Goal: Navigation & Orientation: Find specific page/section

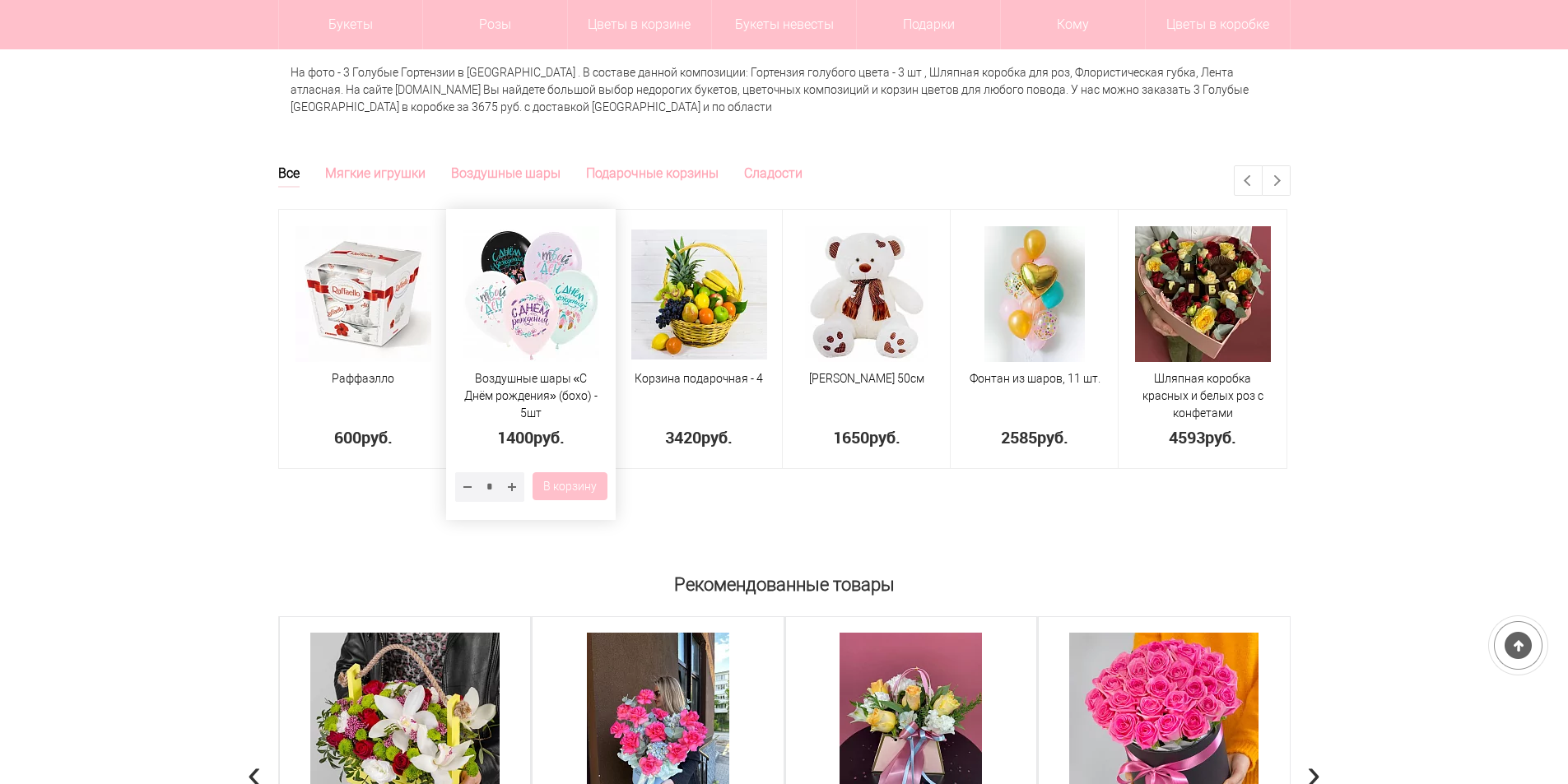
scroll to position [1152, 0]
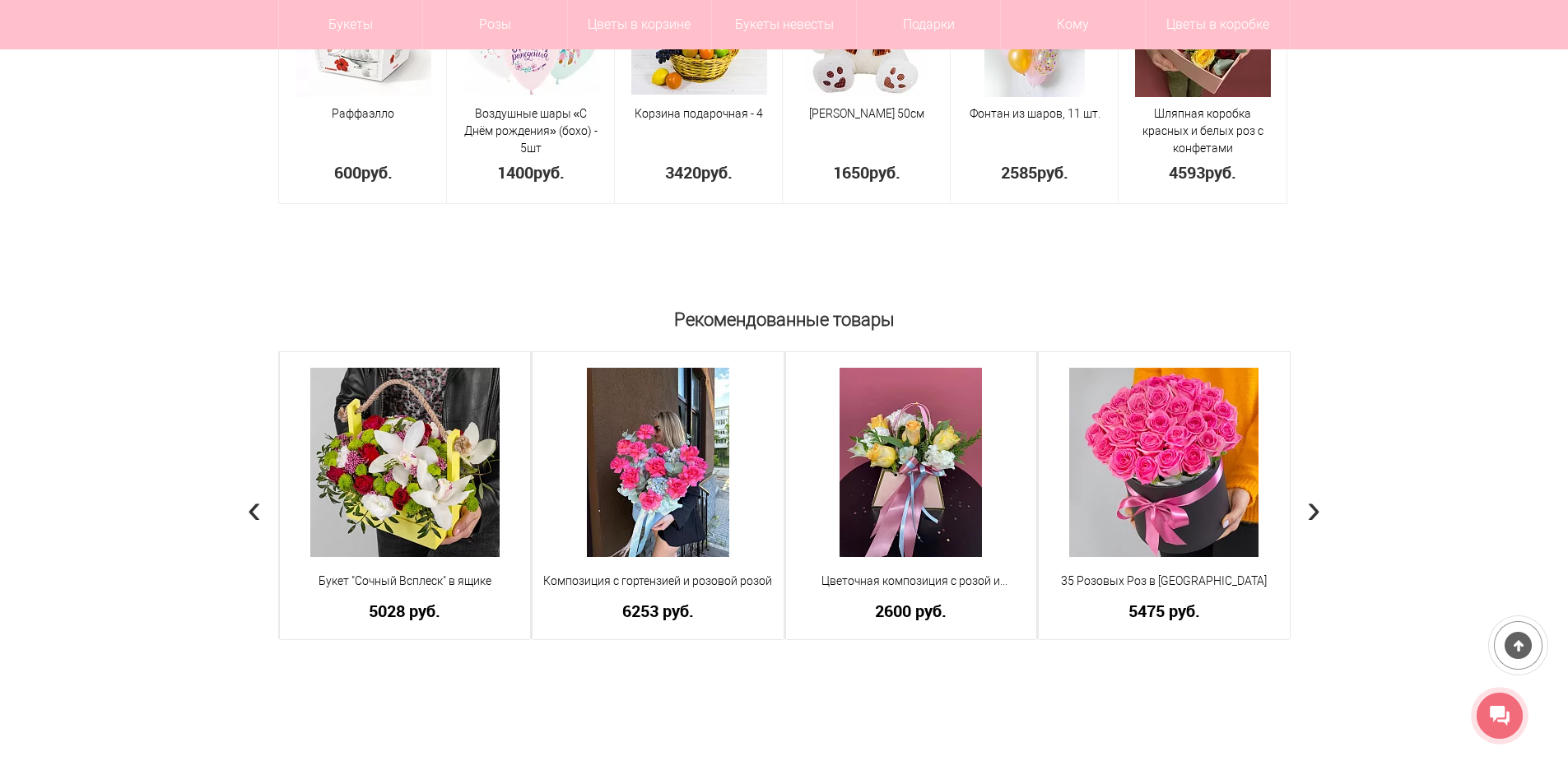
click at [1308, 484] on span "›" at bounding box center [1314, 508] width 14 height 48
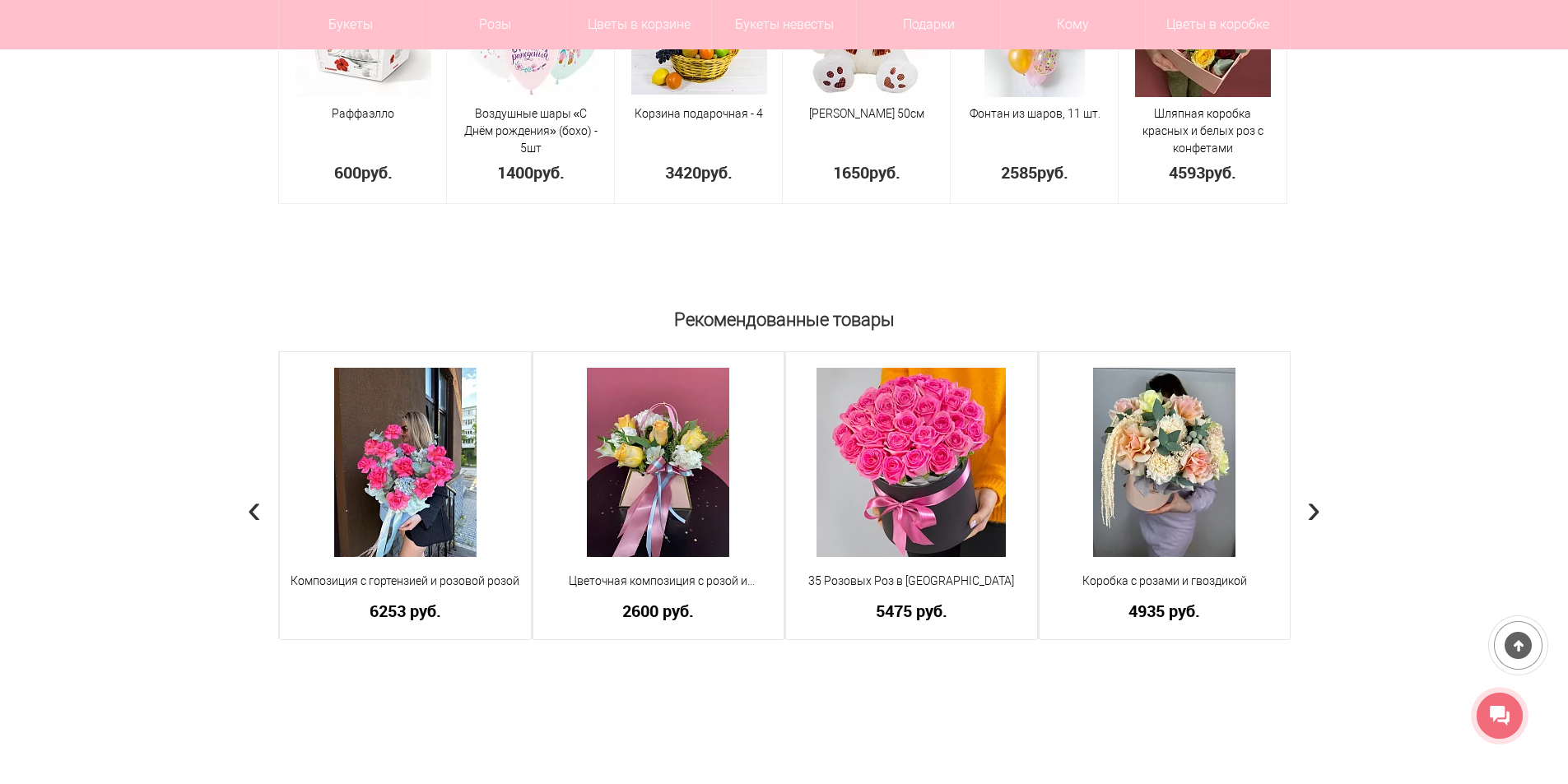
click at [1314, 484] on span "›" at bounding box center [1314, 508] width 14 height 48
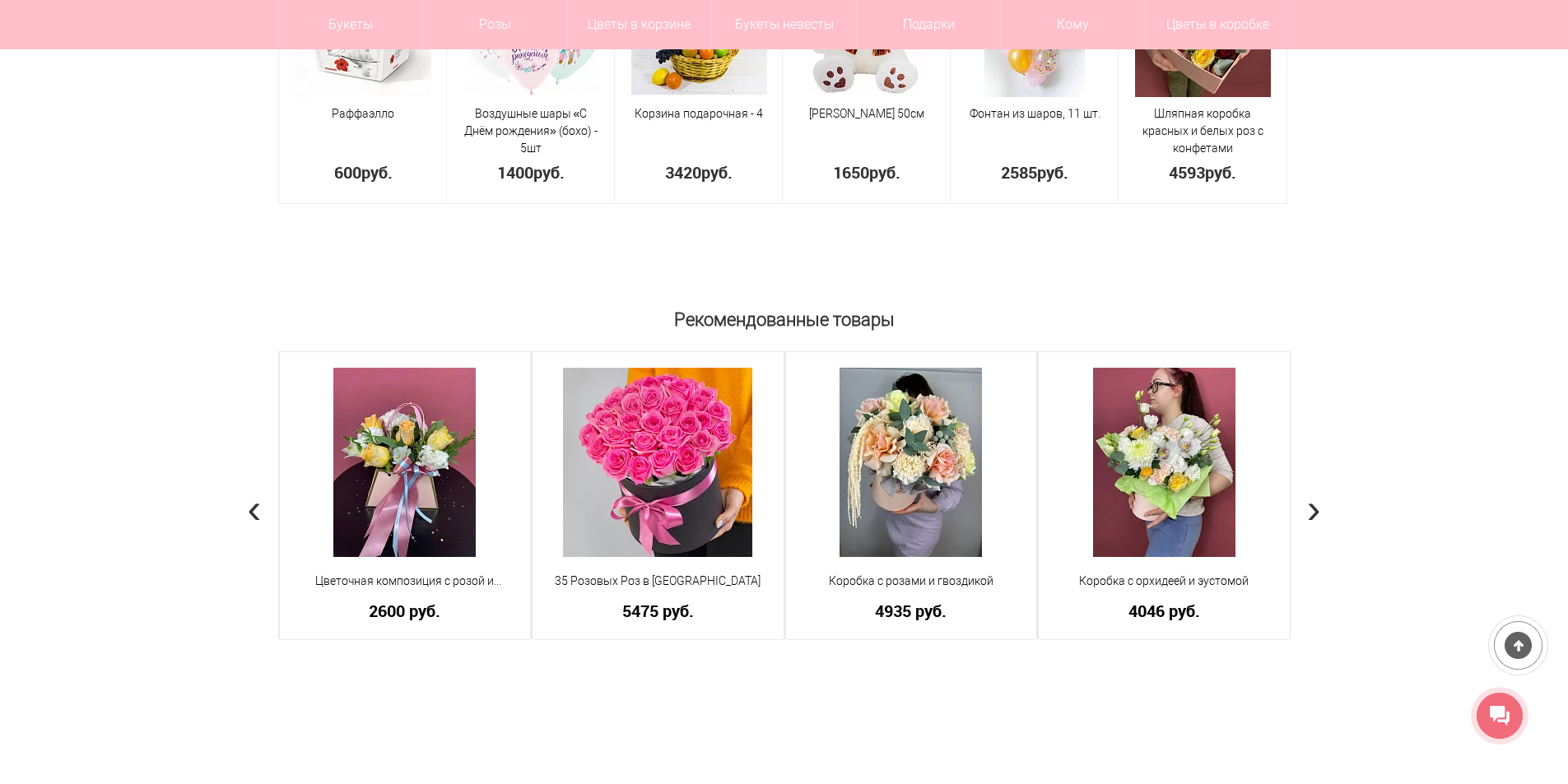
click at [1314, 484] on span "›" at bounding box center [1314, 508] width 14 height 48
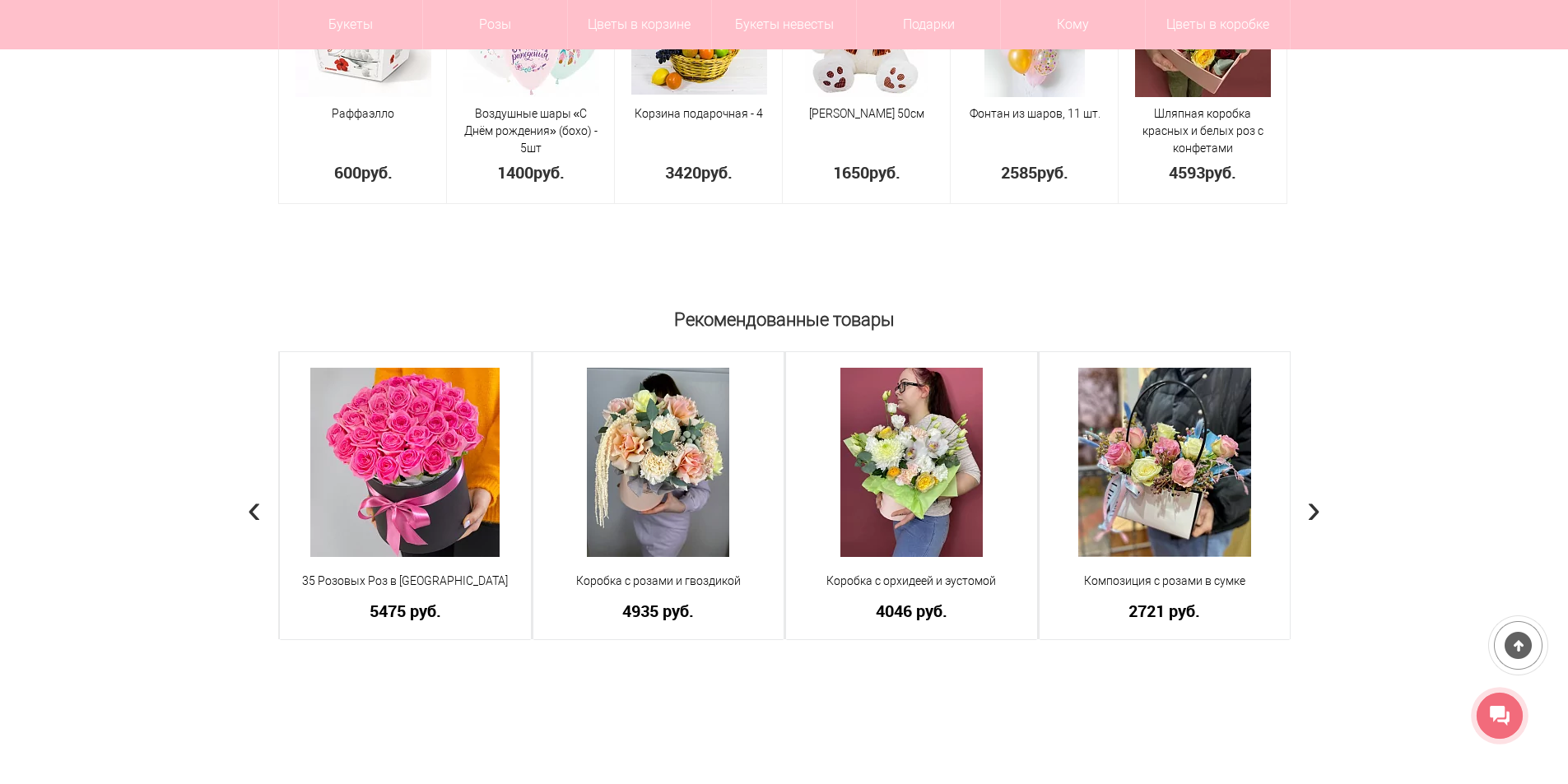
click at [1314, 484] on span "›" at bounding box center [1314, 508] width 14 height 48
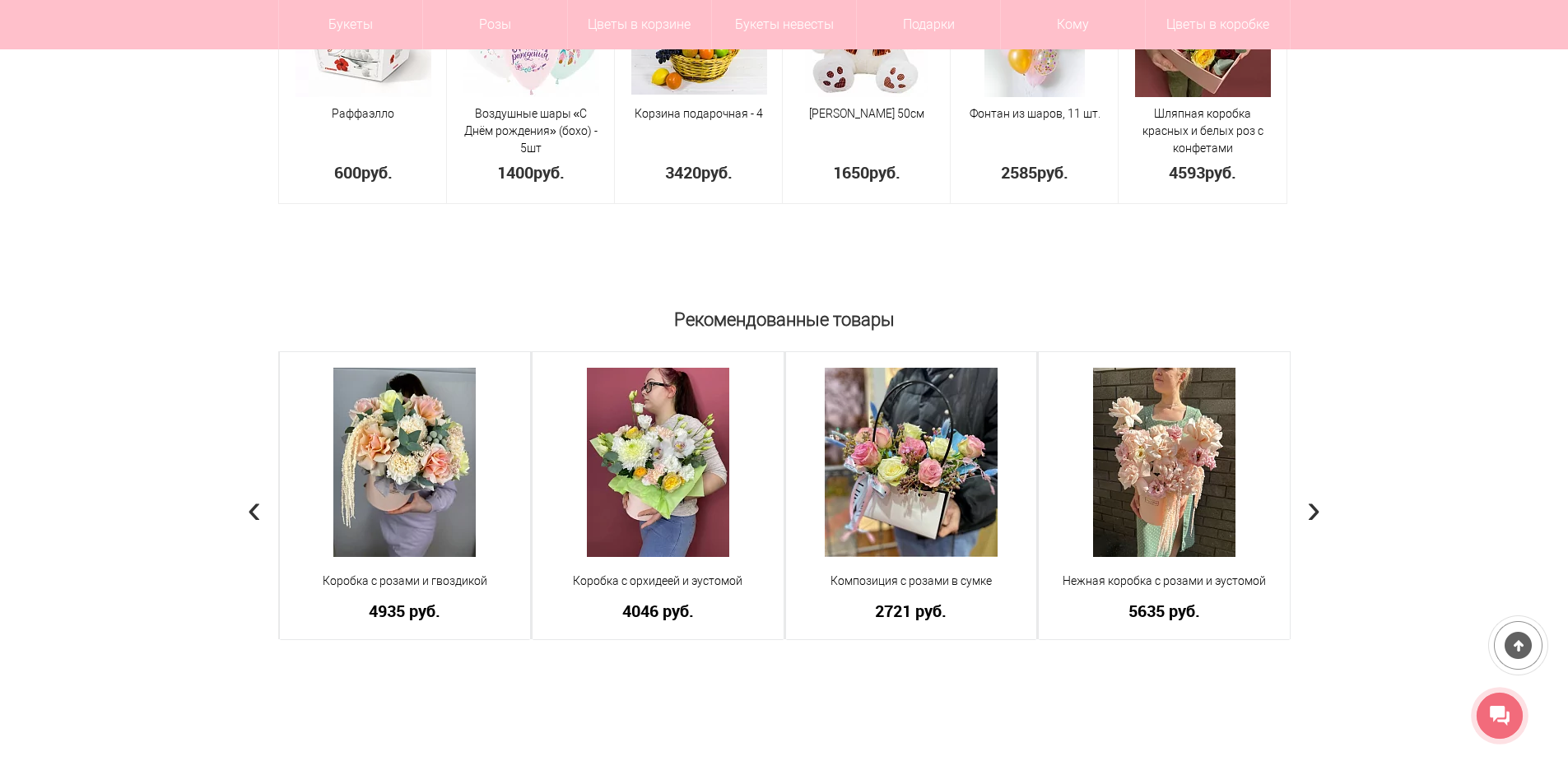
click at [1314, 484] on span "›" at bounding box center [1314, 508] width 14 height 48
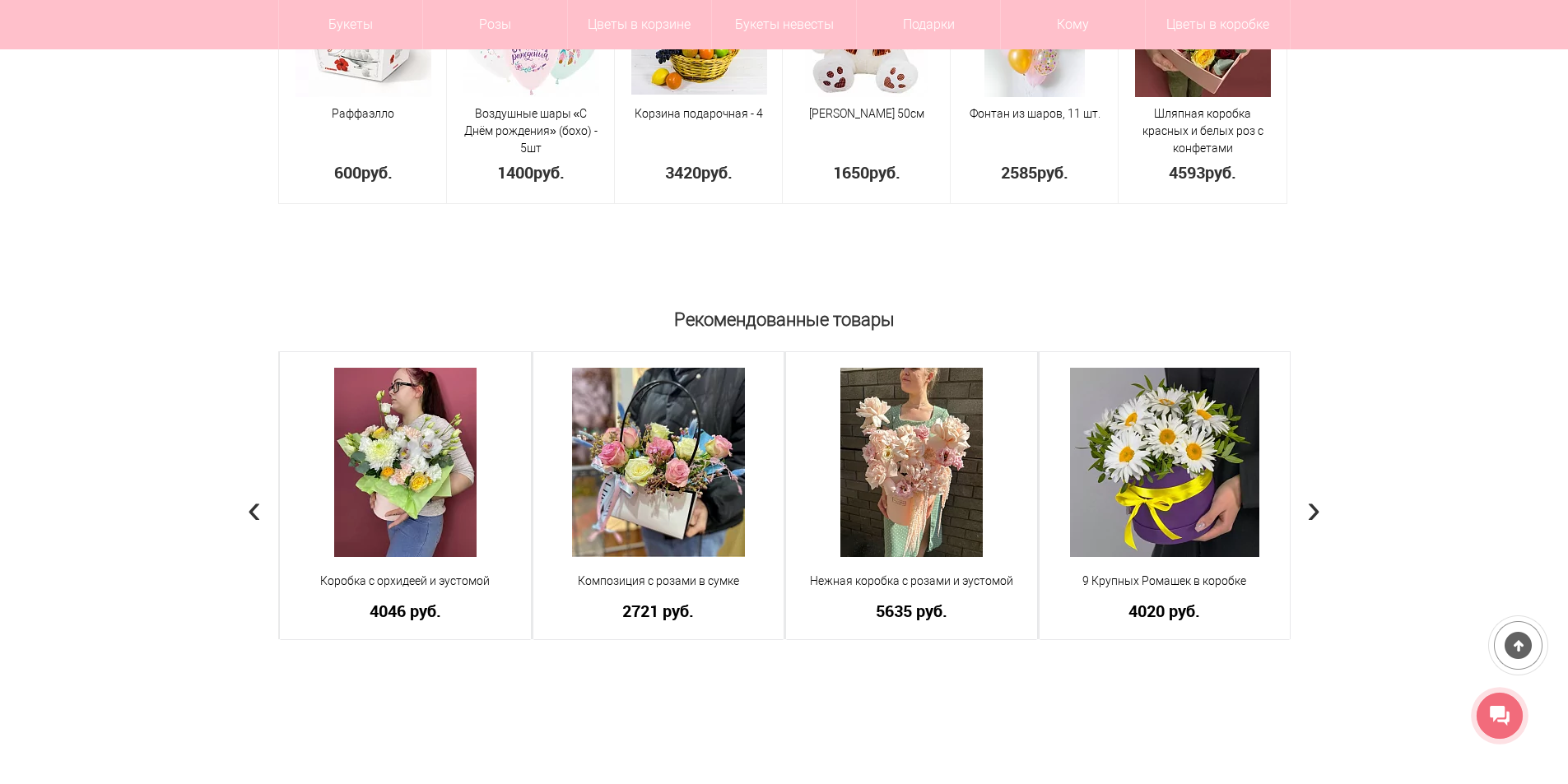
click at [1314, 484] on span "›" at bounding box center [1314, 508] width 14 height 48
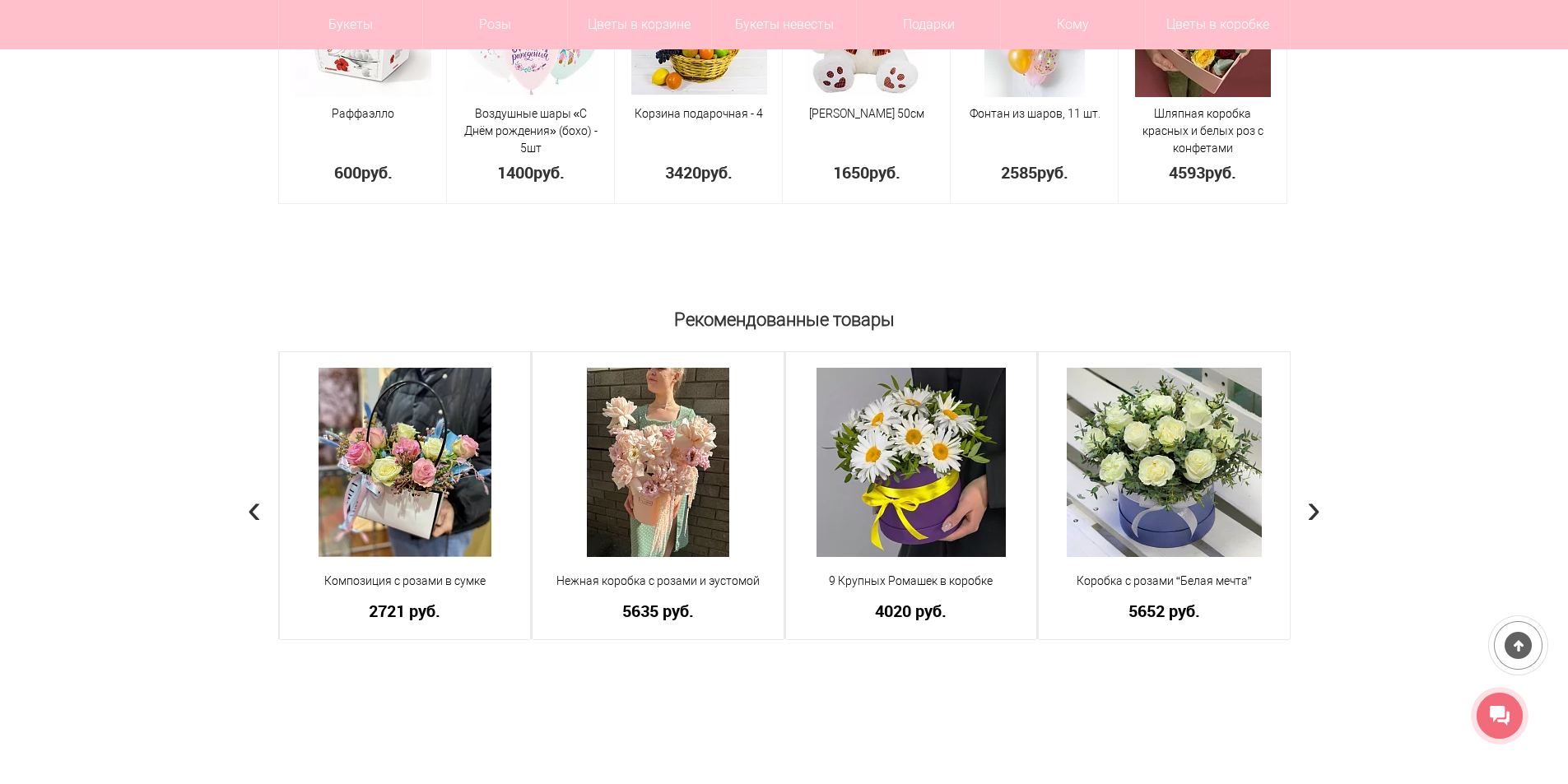
click at [1314, 484] on span "›" at bounding box center [1314, 508] width 14 height 48
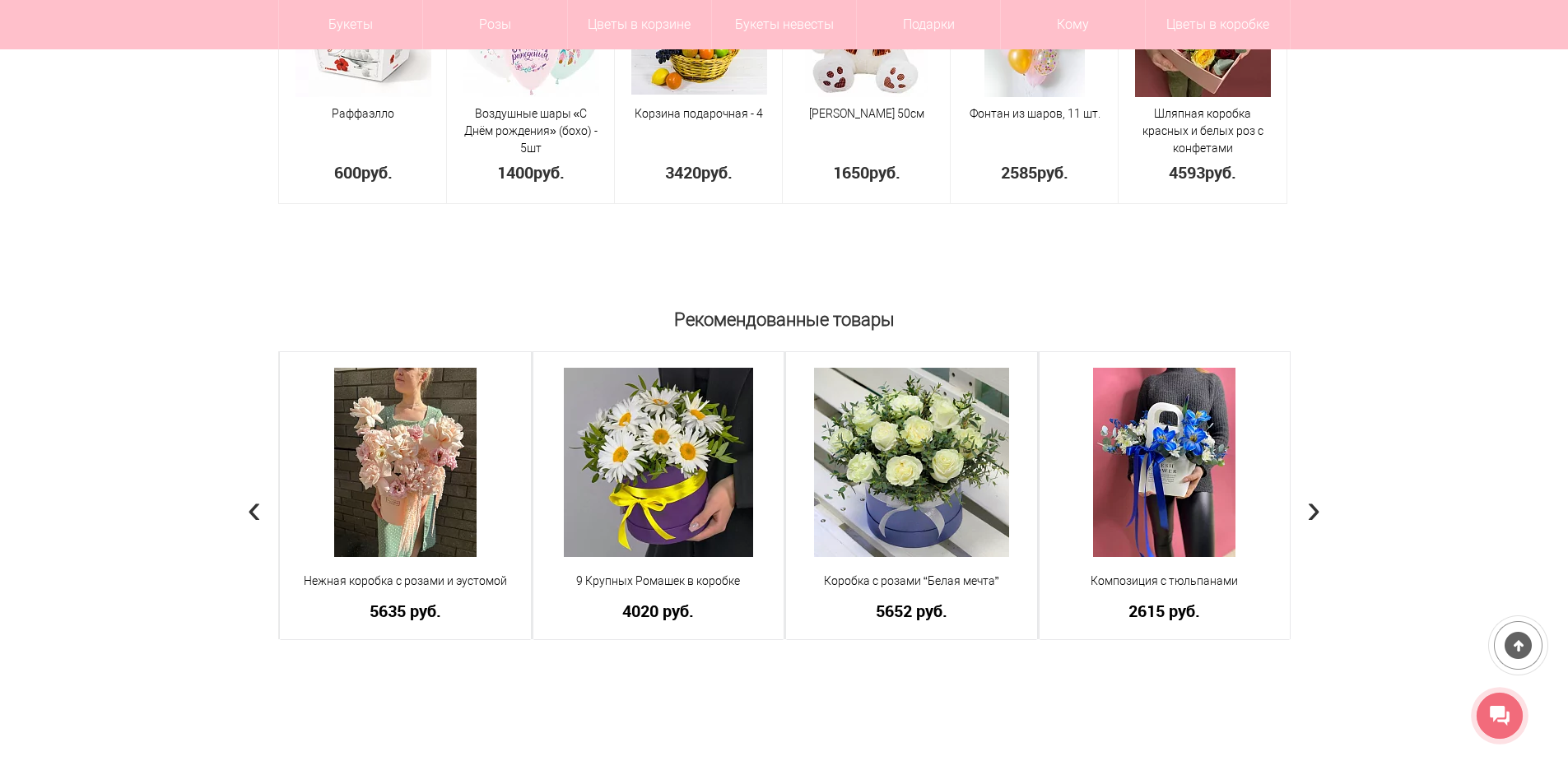
click at [1314, 484] on span "›" at bounding box center [1314, 508] width 14 height 48
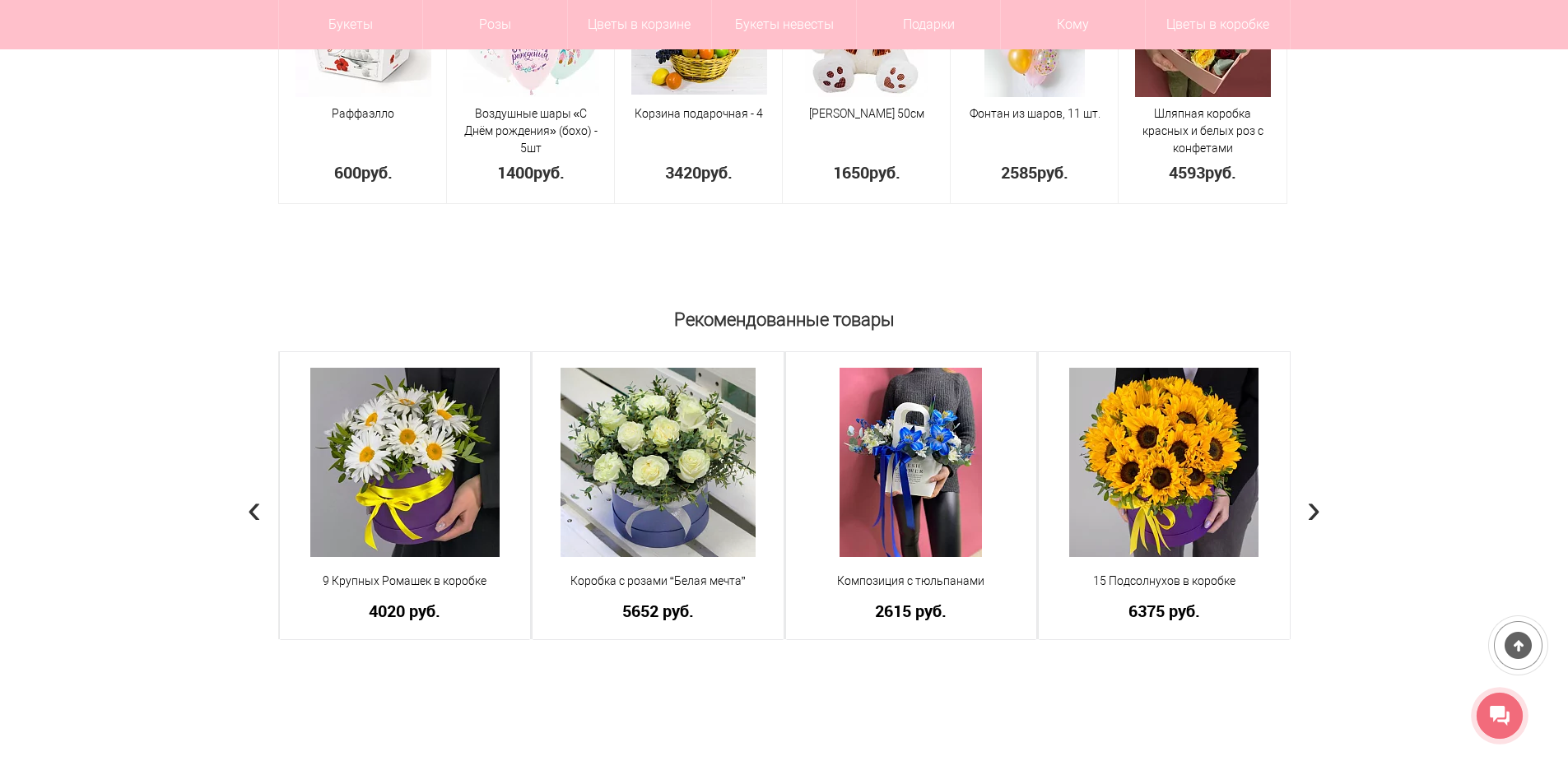
click at [1314, 484] on span "›" at bounding box center [1314, 508] width 14 height 48
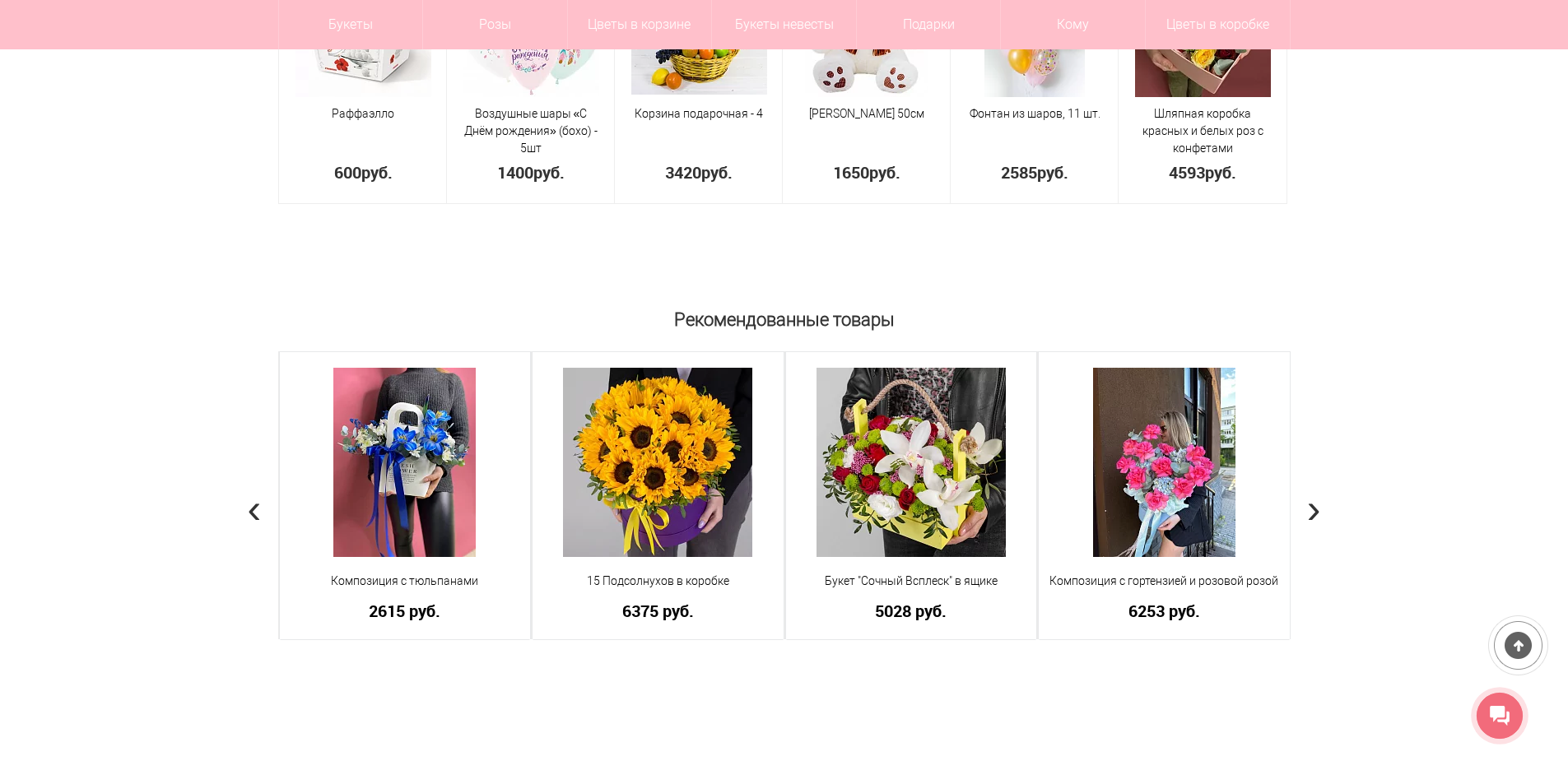
click at [1314, 484] on span "›" at bounding box center [1314, 508] width 14 height 48
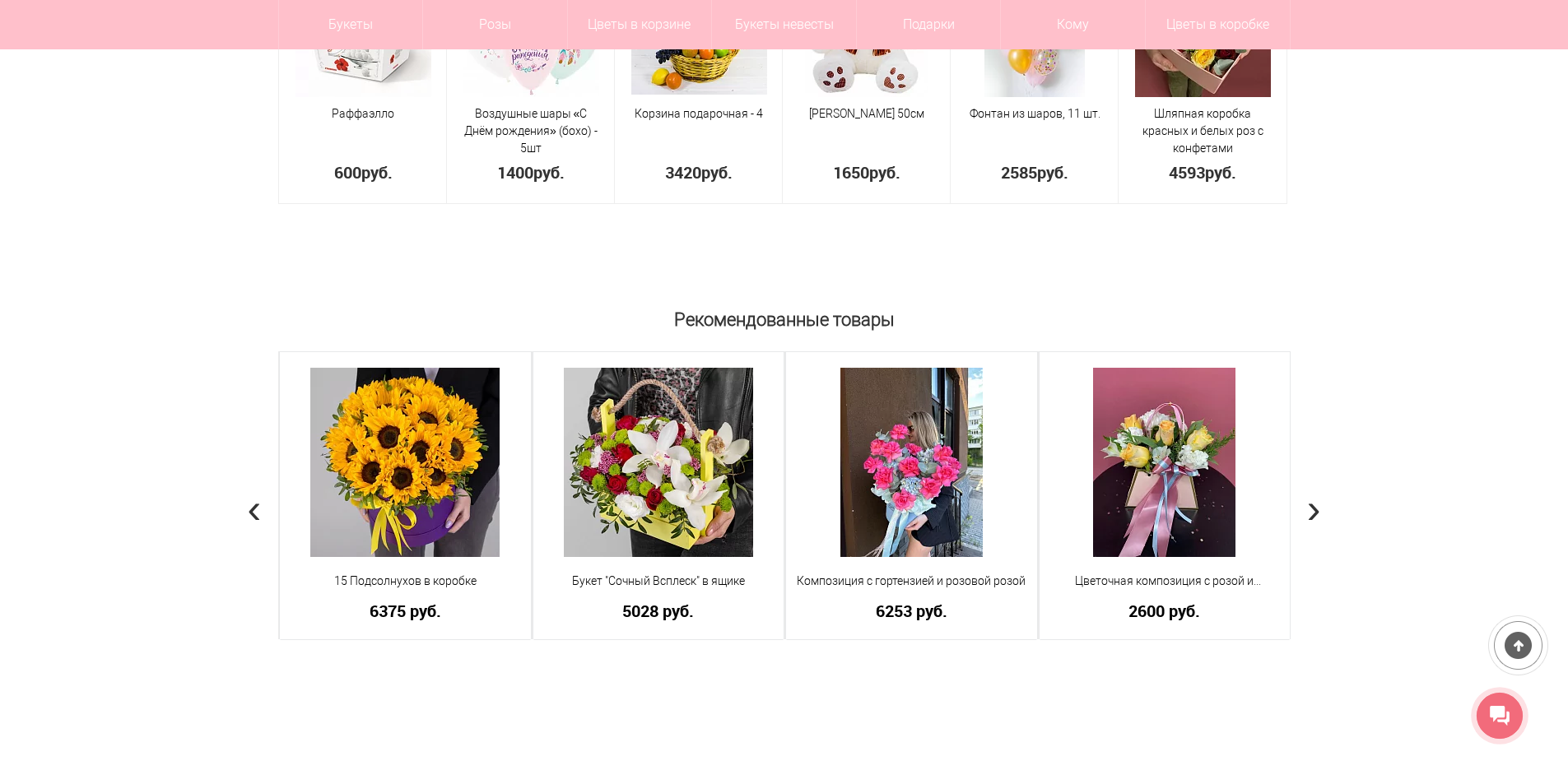
click at [1314, 484] on span "›" at bounding box center [1314, 508] width 14 height 48
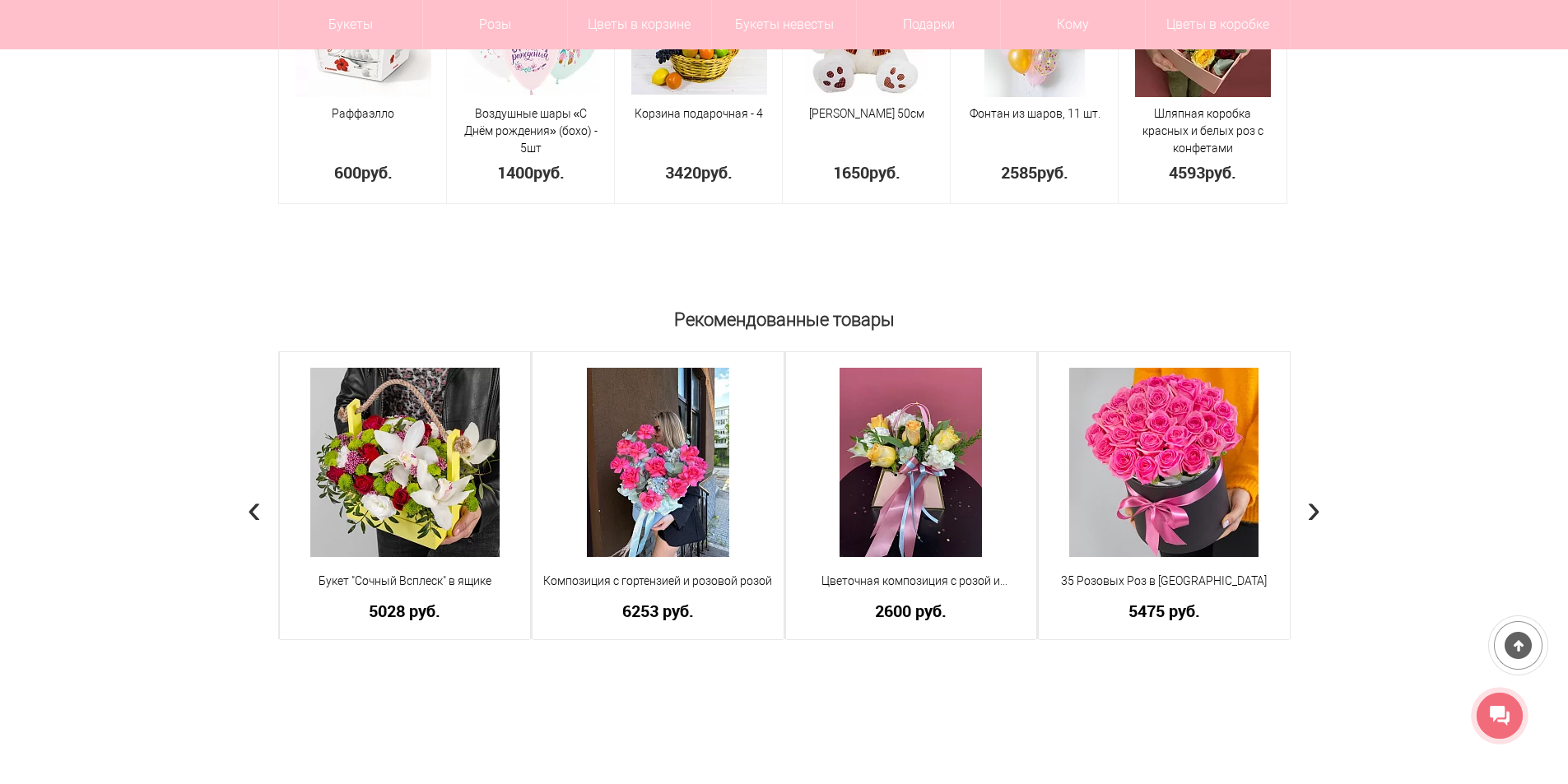
click at [1314, 484] on span "›" at bounding box center [1314, 508] width 14 height 48
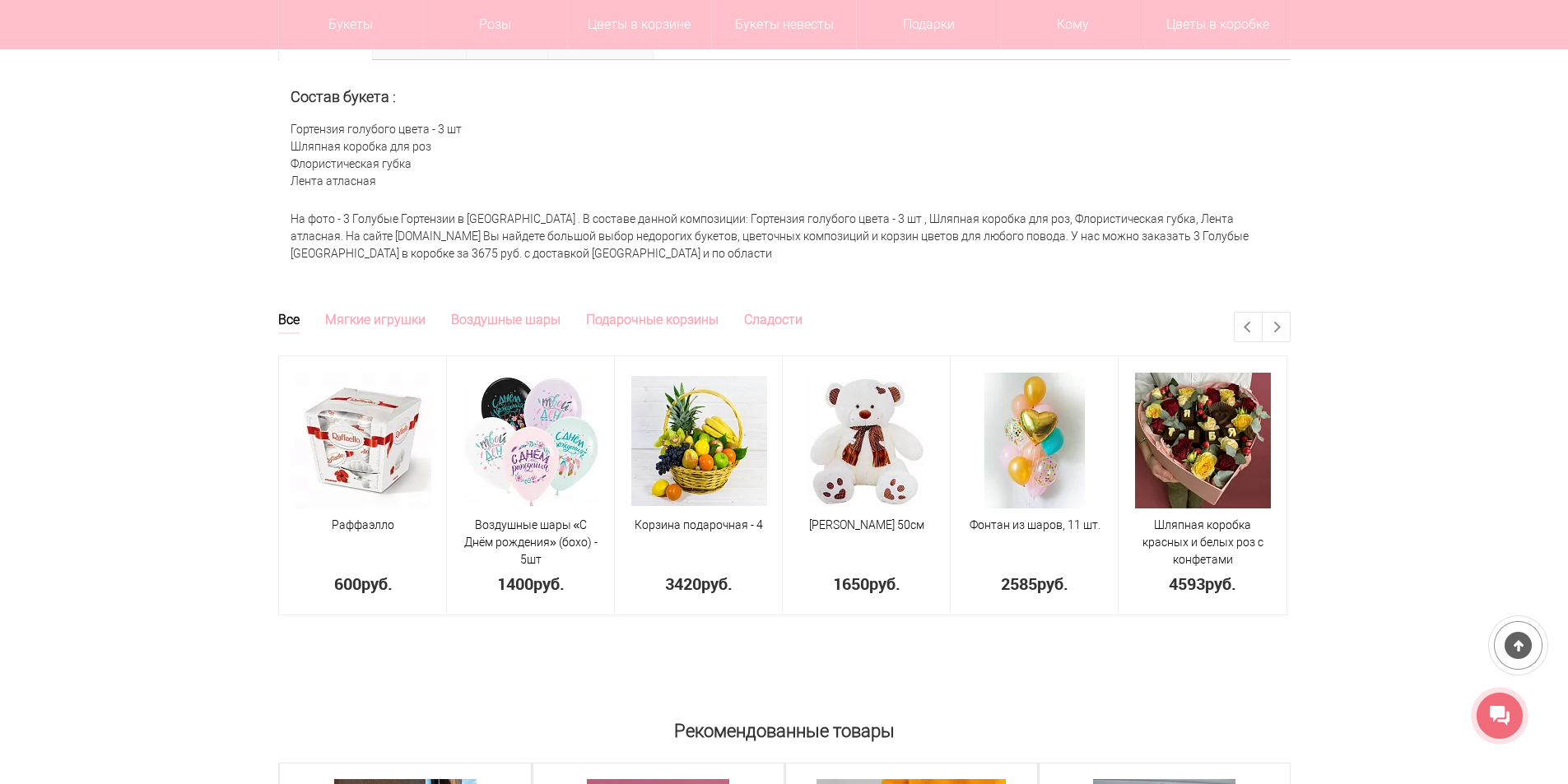
scroll to position [411, 0]
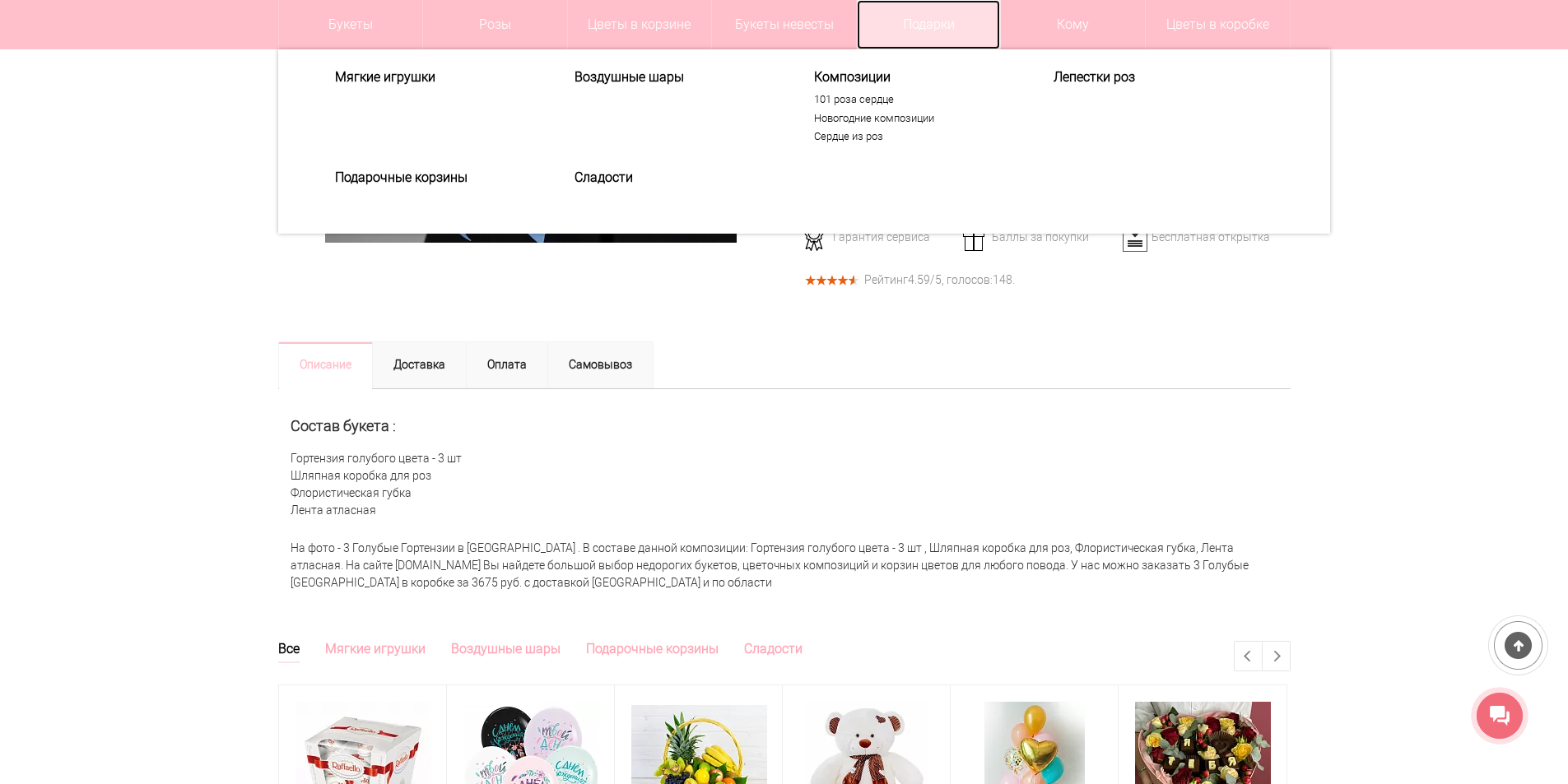
click at [960, 27] on link "Подарки" at bounding box center [929, 24] width 144 height 50
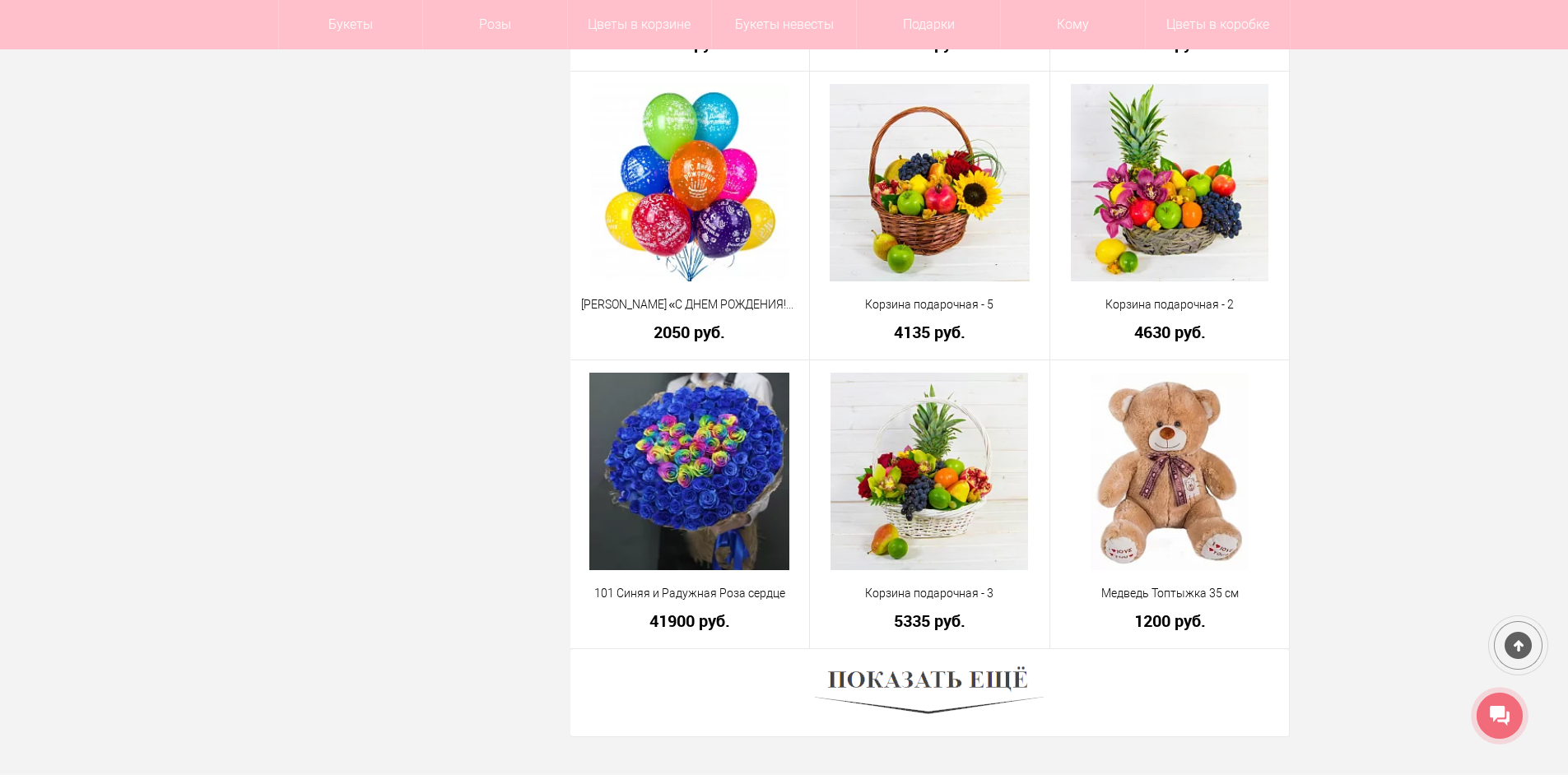
scroll to position [4690, 0]
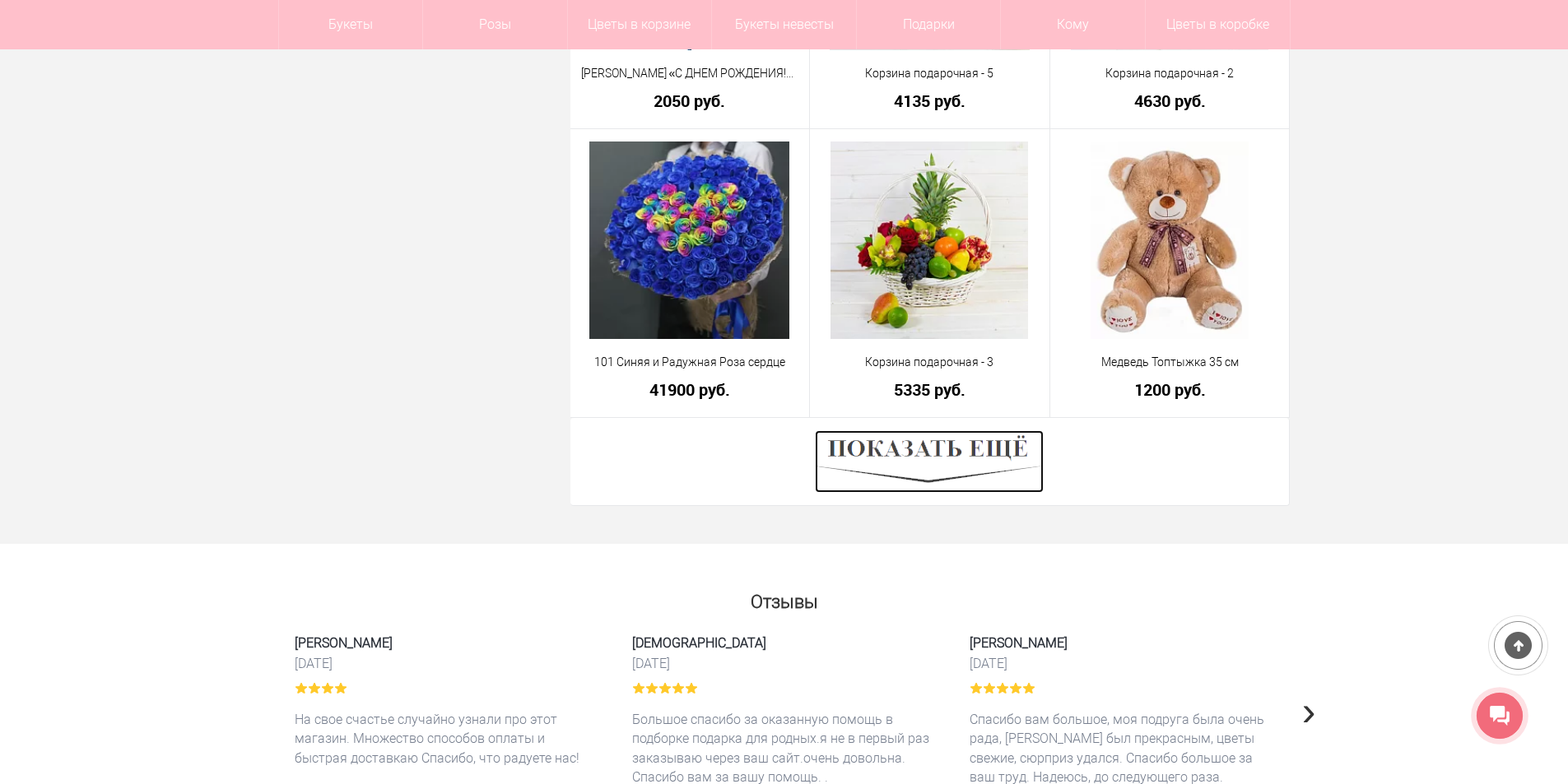
click at [963, 473] on img at bounding box center [929, 461] width 229 height 62
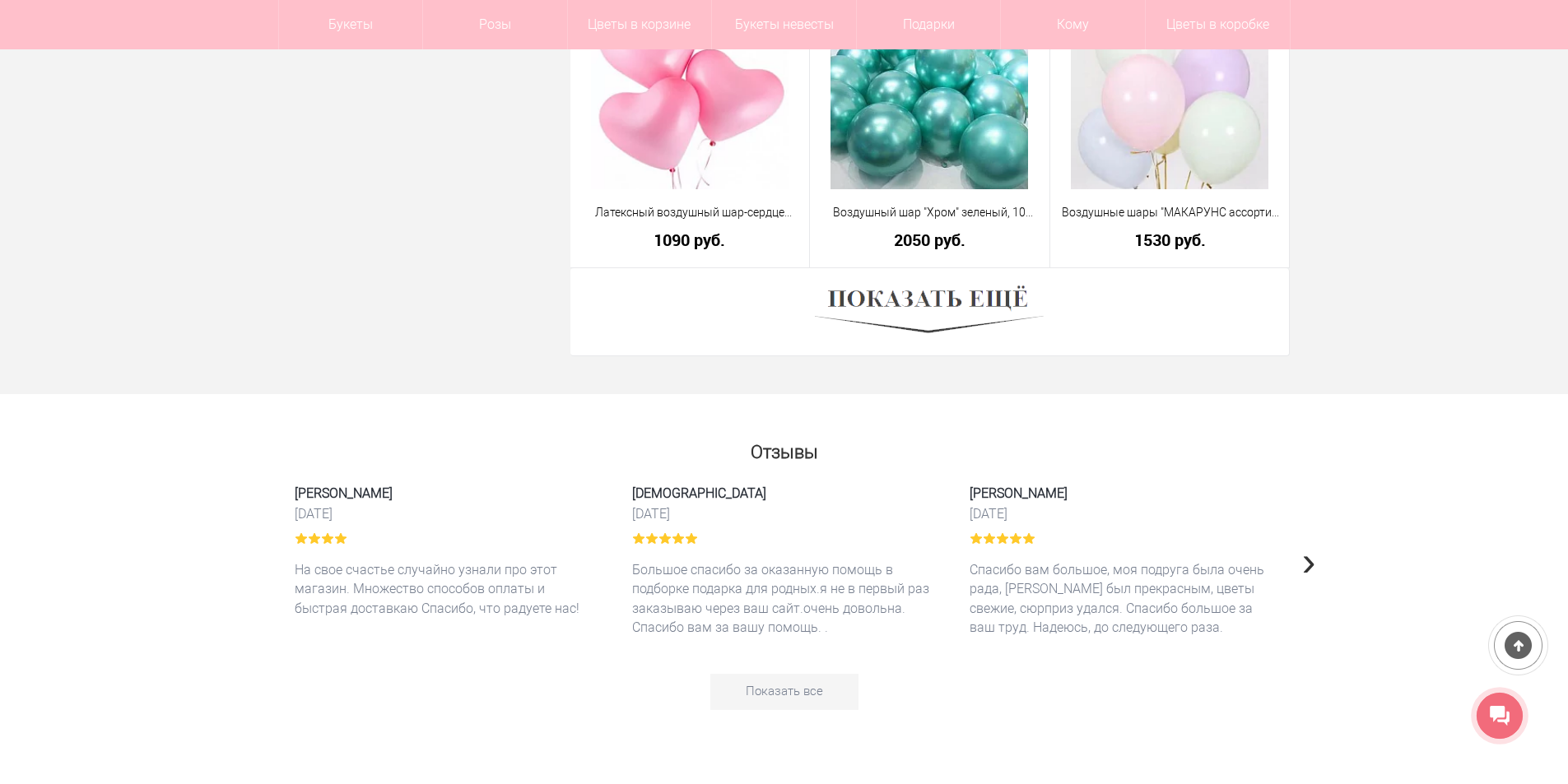
scroll to position [9464, 0]
click at [928, 308] on img at bounding box center [929, 309] width 229 height 62
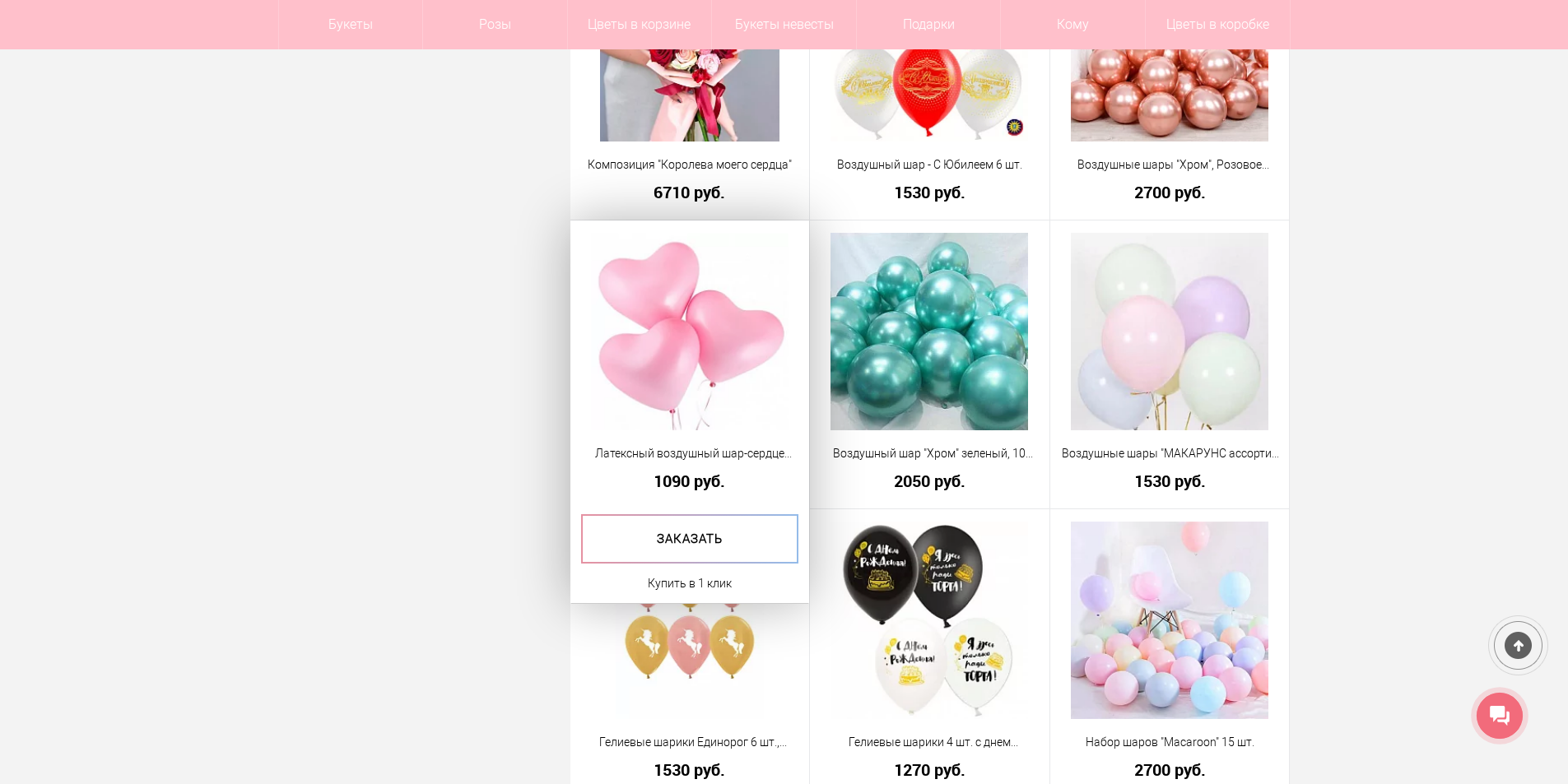
scroll to position [9217, 0]
